Goal: Information Seeking & Learning: Learn about a topic

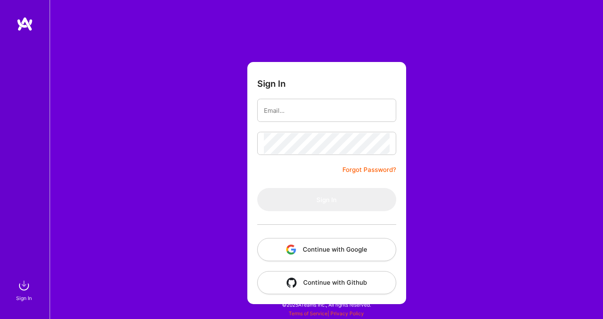
type input "[PERSON_NAME][EMAIL_ADDRESS][PERSON_NAME][DOMAIN_NAME]"
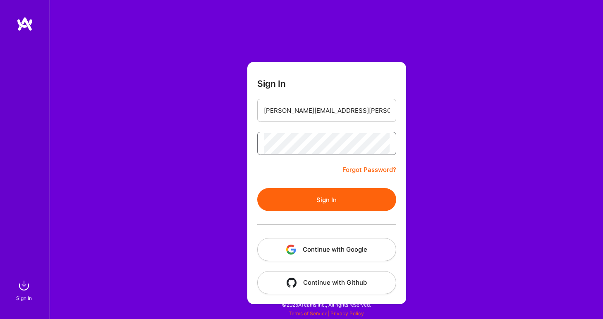
click at [257, 188] on button "Sign In" at bounding box center [326, 199] width 139 height 23
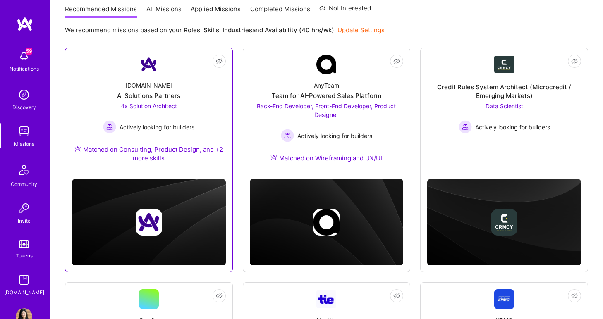
scroll to position [94, 0]
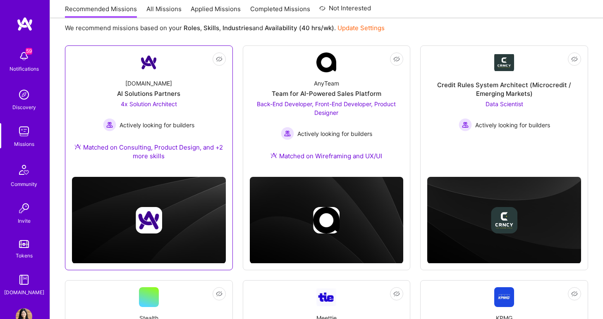
click at [182, 86] on div "[DOMAIN_NAME] AI Solutions Partners 4x Solution Architect Actively looking for …" at bounding box center [149, 121] width 154 height 98
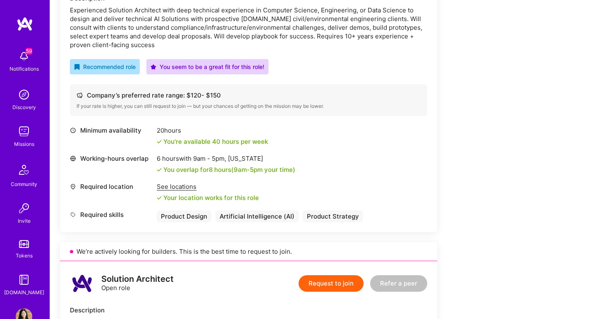
scroll to position [532, 0]
